Goal: Transaction & Acquisition: Obtain resource

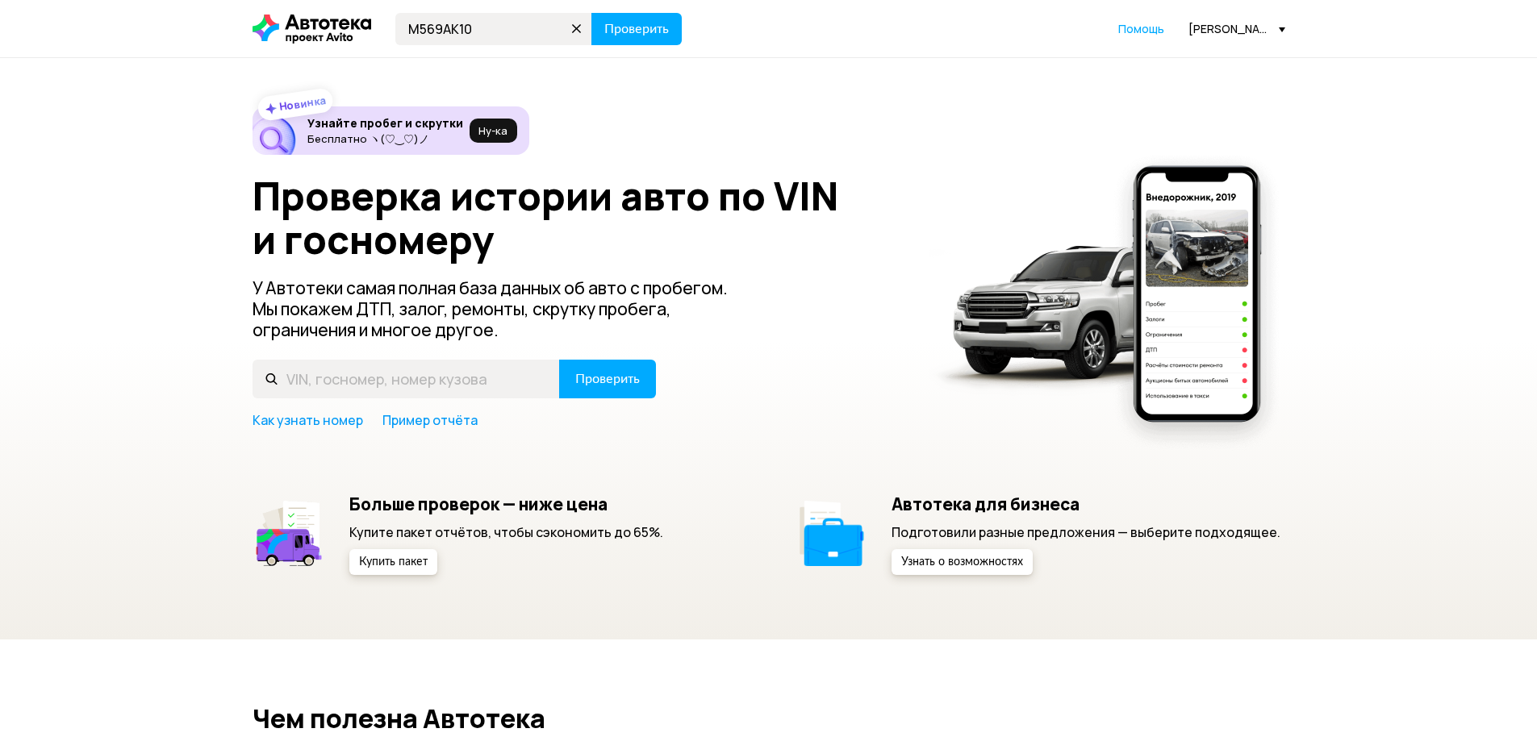
type input "M569AK10"
click at [591, 13] on button "Проверить" at bounding box center [636, 29] width 90 height 32
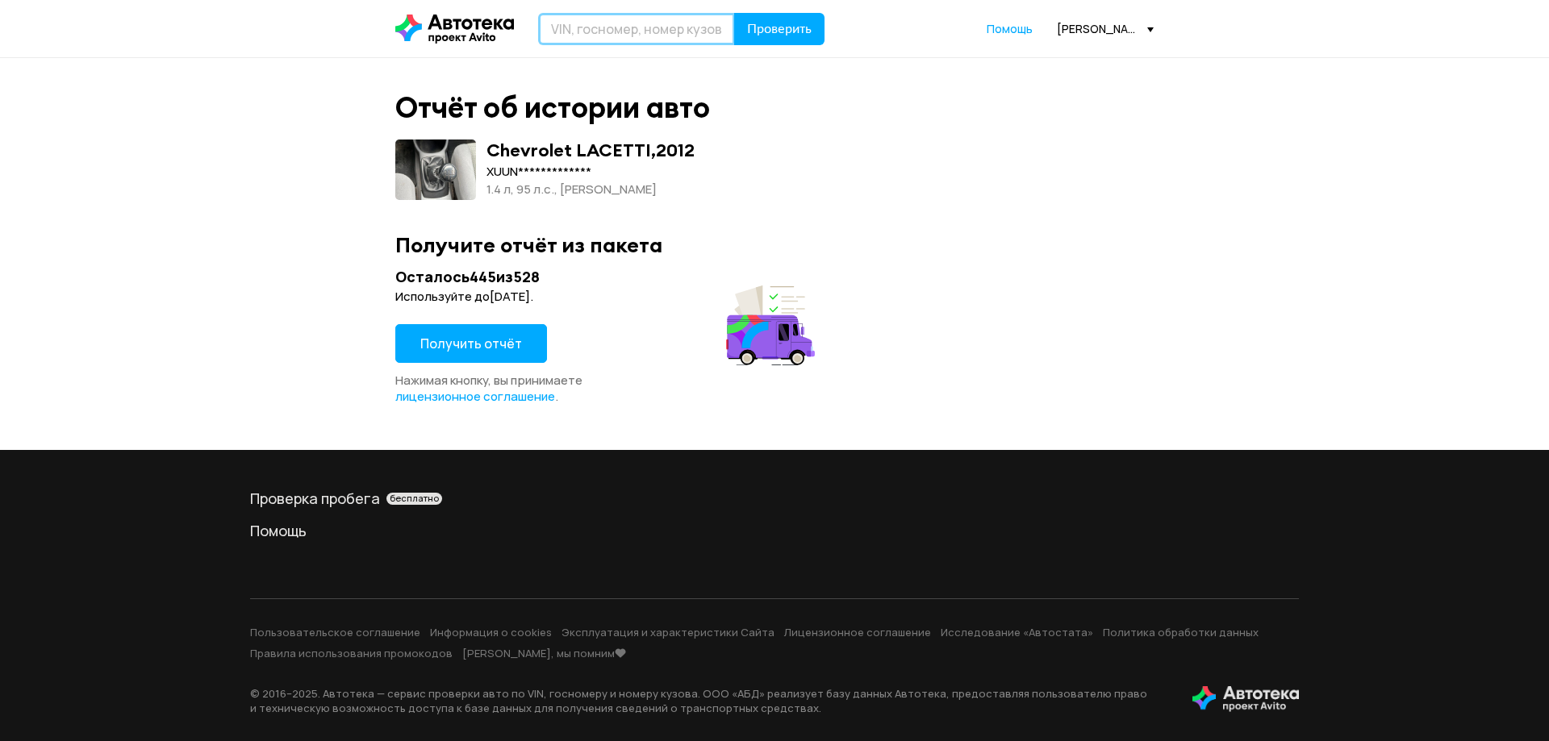
click at [604, 31] on input "text" at bounding box center [636, 29] width 197 height 32
click at [590, 39] on input "text" at bounding box center [636, 29] width 197 height 32
type input "M659AK10"
click at [734, 13] on button "Проверить" at bounding box center [779, 29] width 90 height 32
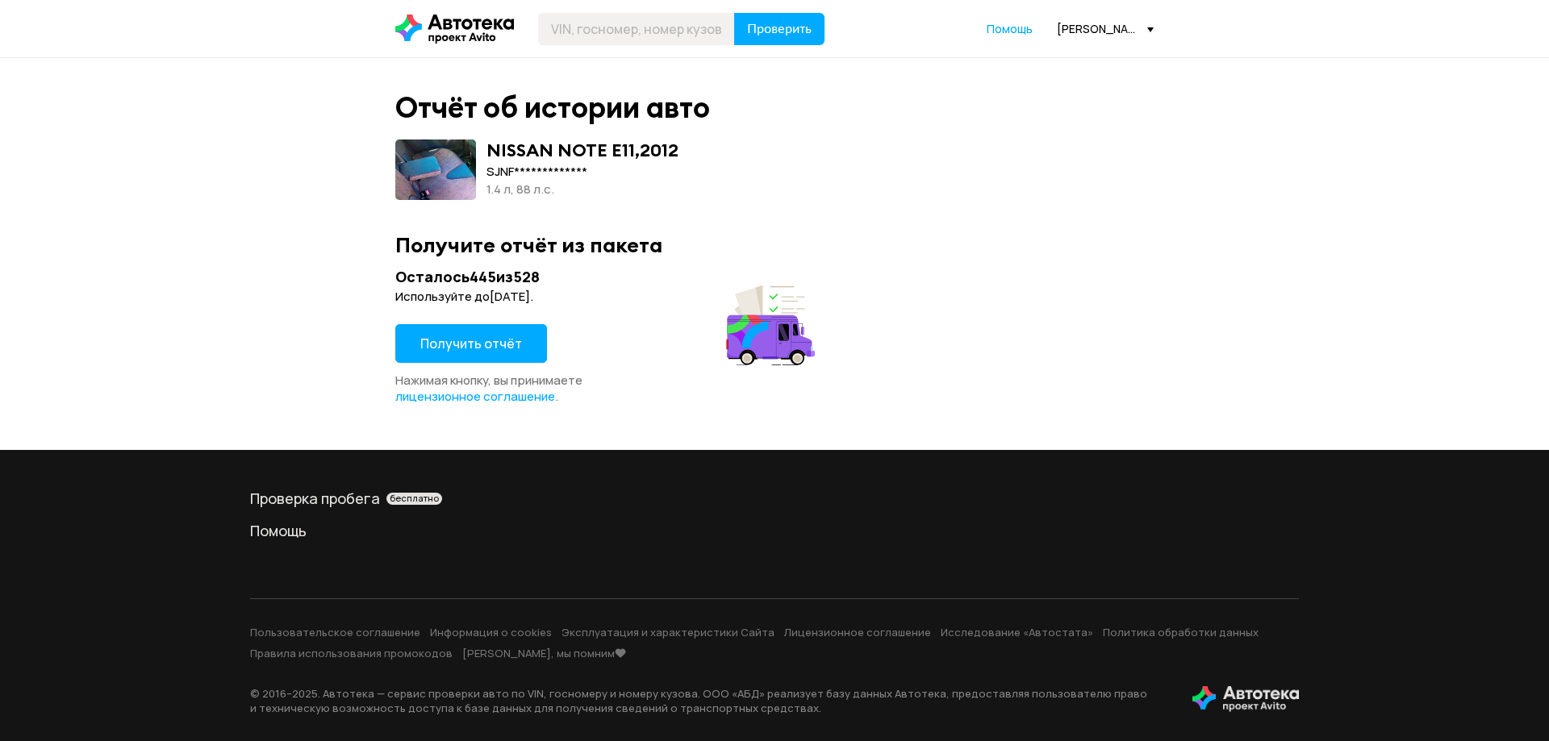
click at [483, 350] on span "Получить отчёт" at bounding box center [471, 344] width 102 height 18
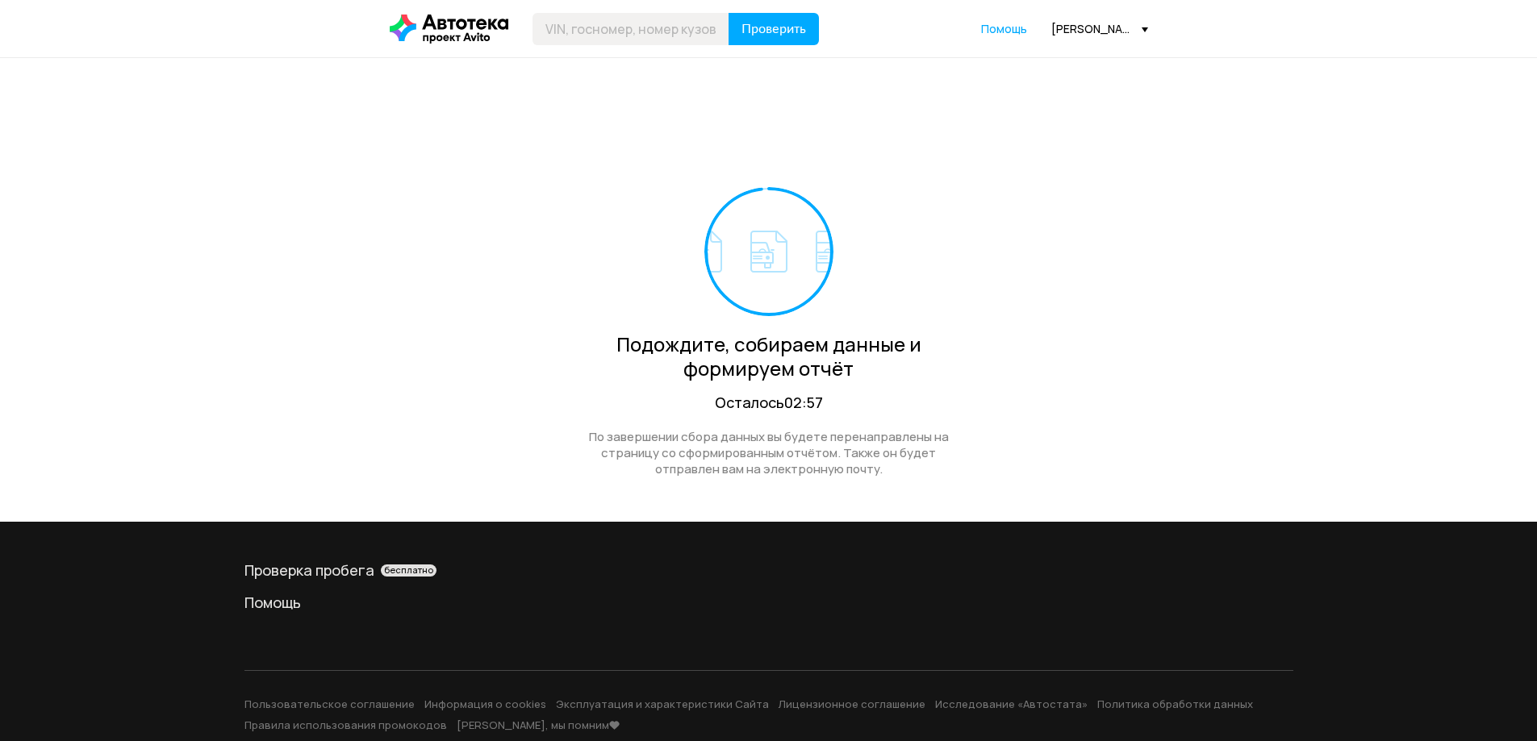
click at [1070, 21] on div "[PERSON_NAME][EMAIL_ADDRESS][DOMAIN_NAME]" at bounding box center [1099, 28] width 97 height 15
click at [1044, 52] on span "Отчёты" at bounding box center [1028, 57] width 54 height 19
